Goal: Find specific page/section: Find specific page/section

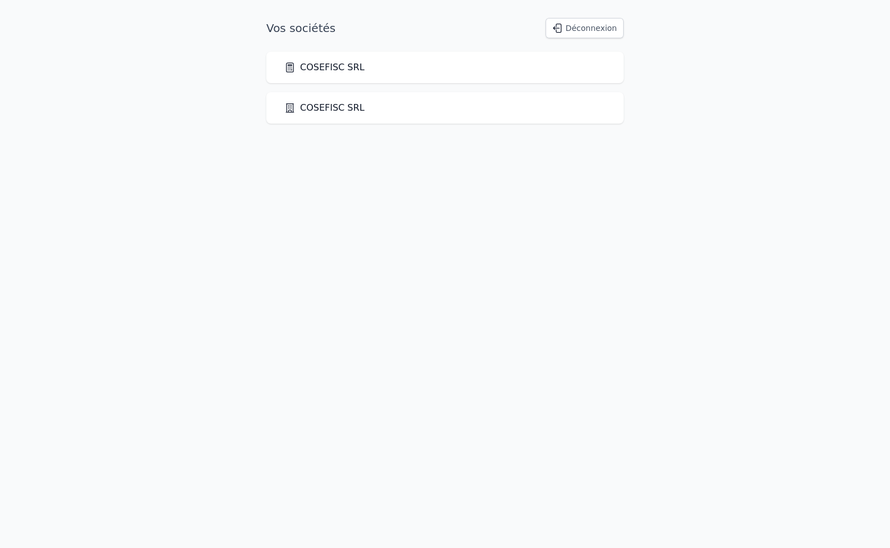
click at [337, 105] on link "COSEFISC SRL" at bounding box center [324, 107] width 80 height 13
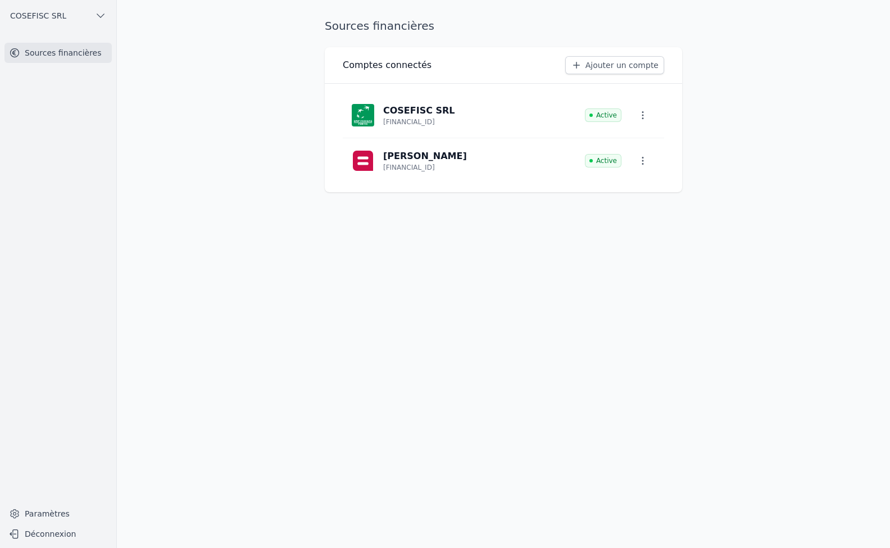
click at [407, 114] on p "COSEFISC SRL" at bounding box center [419, 110] width 72 height 13
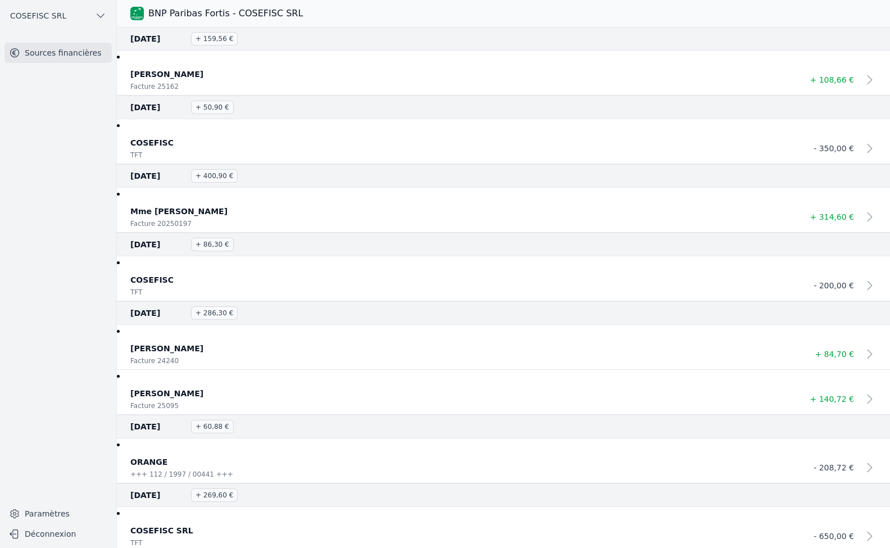
click at [43, 55] on link "Sources financières" at bounding box center [57, 53] width 107 height 20
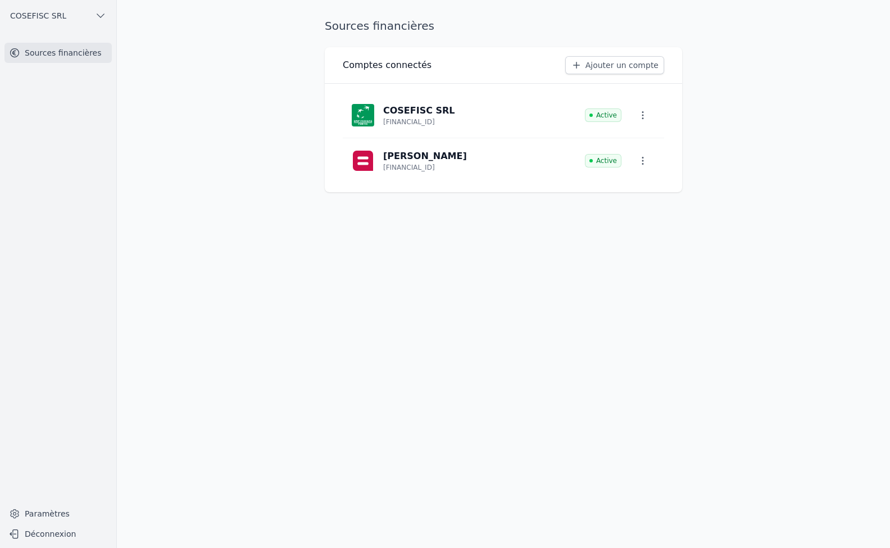
click at [425, 160] on p "[PERSON_NAME]" at bounding box center [425, 155] width 84 height 13
